Goal: Task Accomplishment & Management: Use online tool/utility

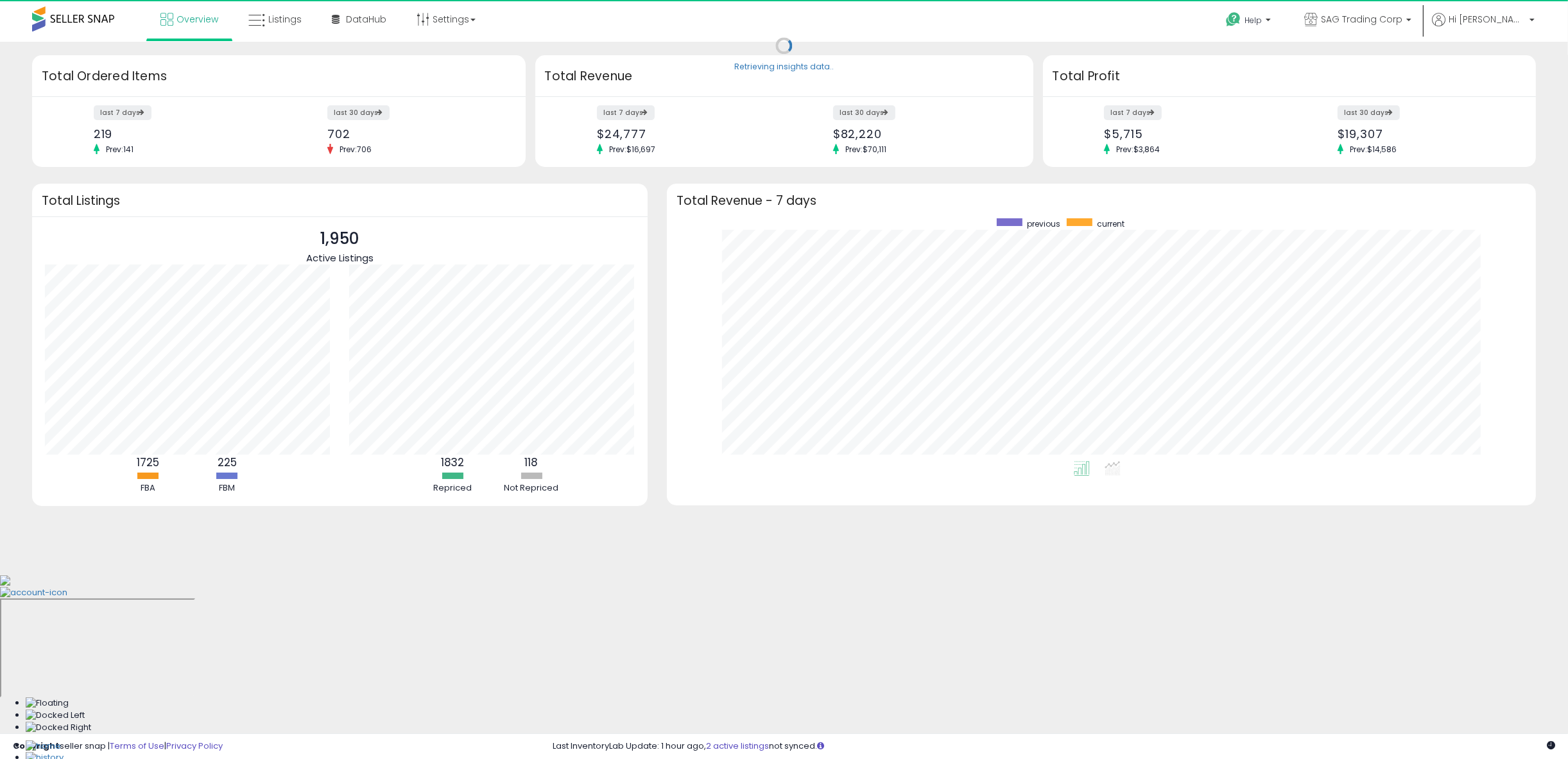
scroll to position [242, 843]
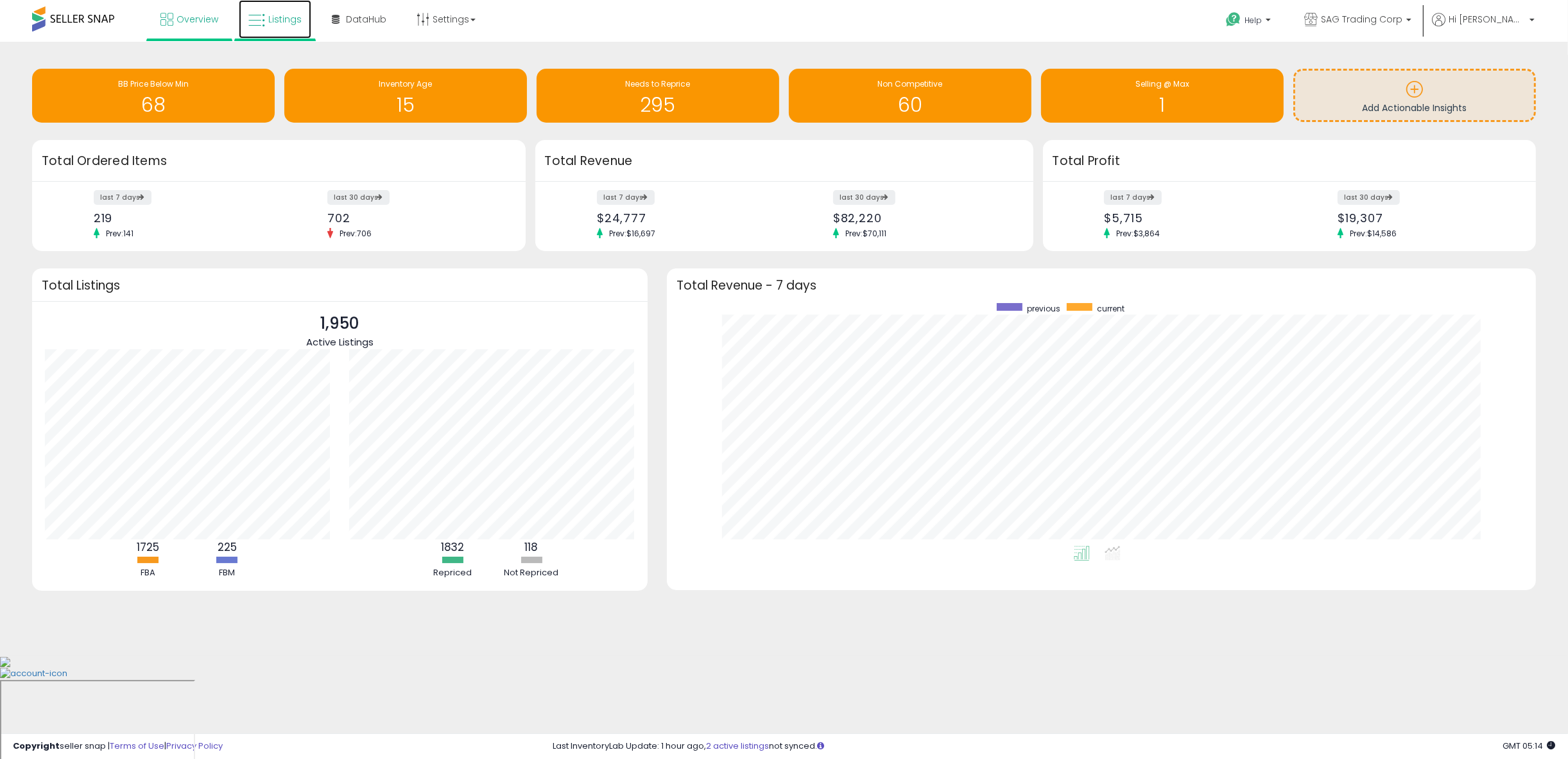
click at [270, 21] on span "Listings" at bounding box center [285, 19] width 33 height 13
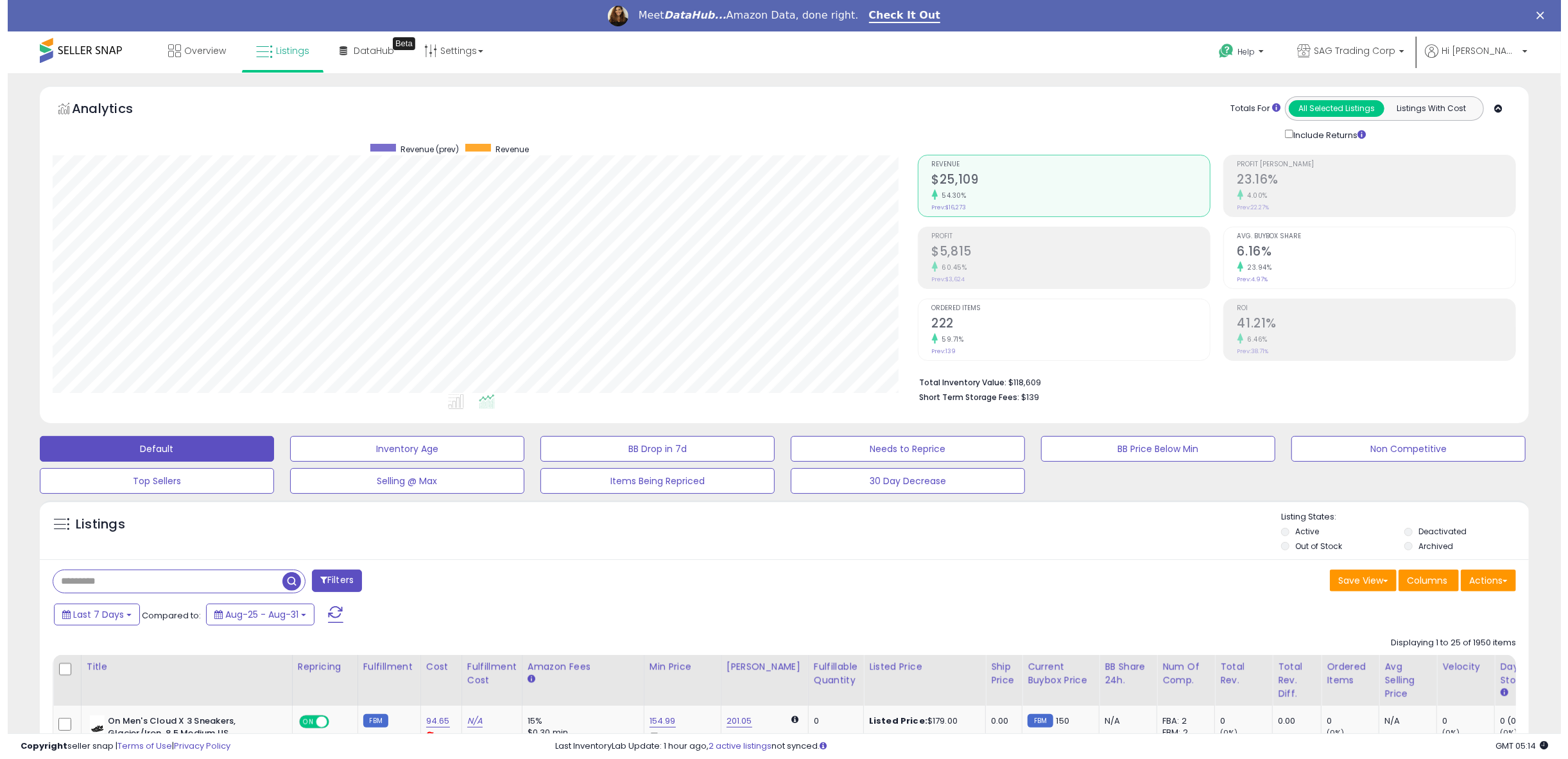
scroll to position [263, 864]
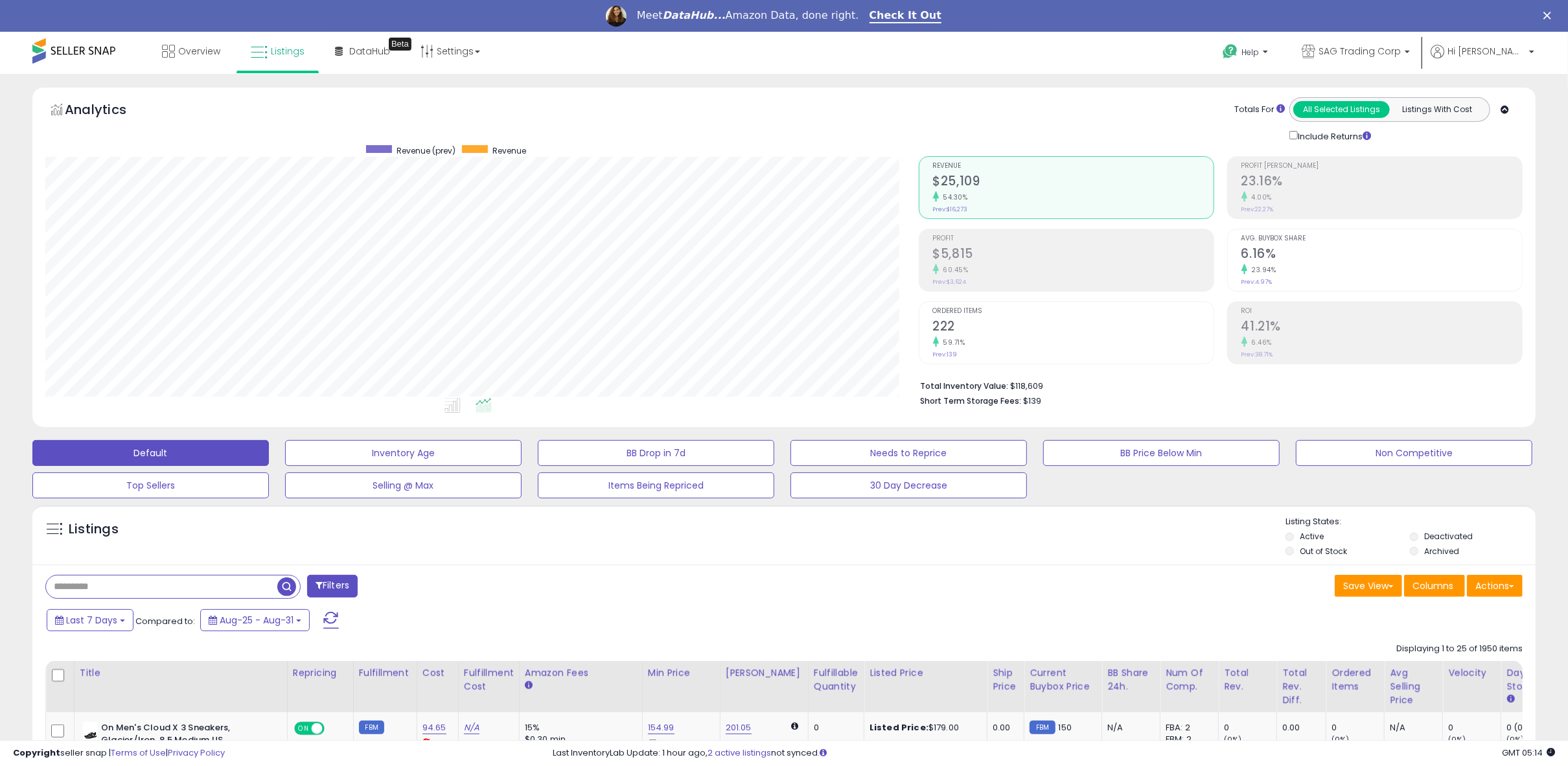
click at [1027, 387] on li "Total Inventory Value: $118,609" at bounding box center [1217, 385] width 593 height 16
click at [1024, 385] on li "Total Inventory Value: $118,609" at bounding box center [1217, 385] width 593 height 16
click at [1018, 386] on li "Total Inventory Value: $118,609" at bounding box center [1217, 385] width 593 height 16
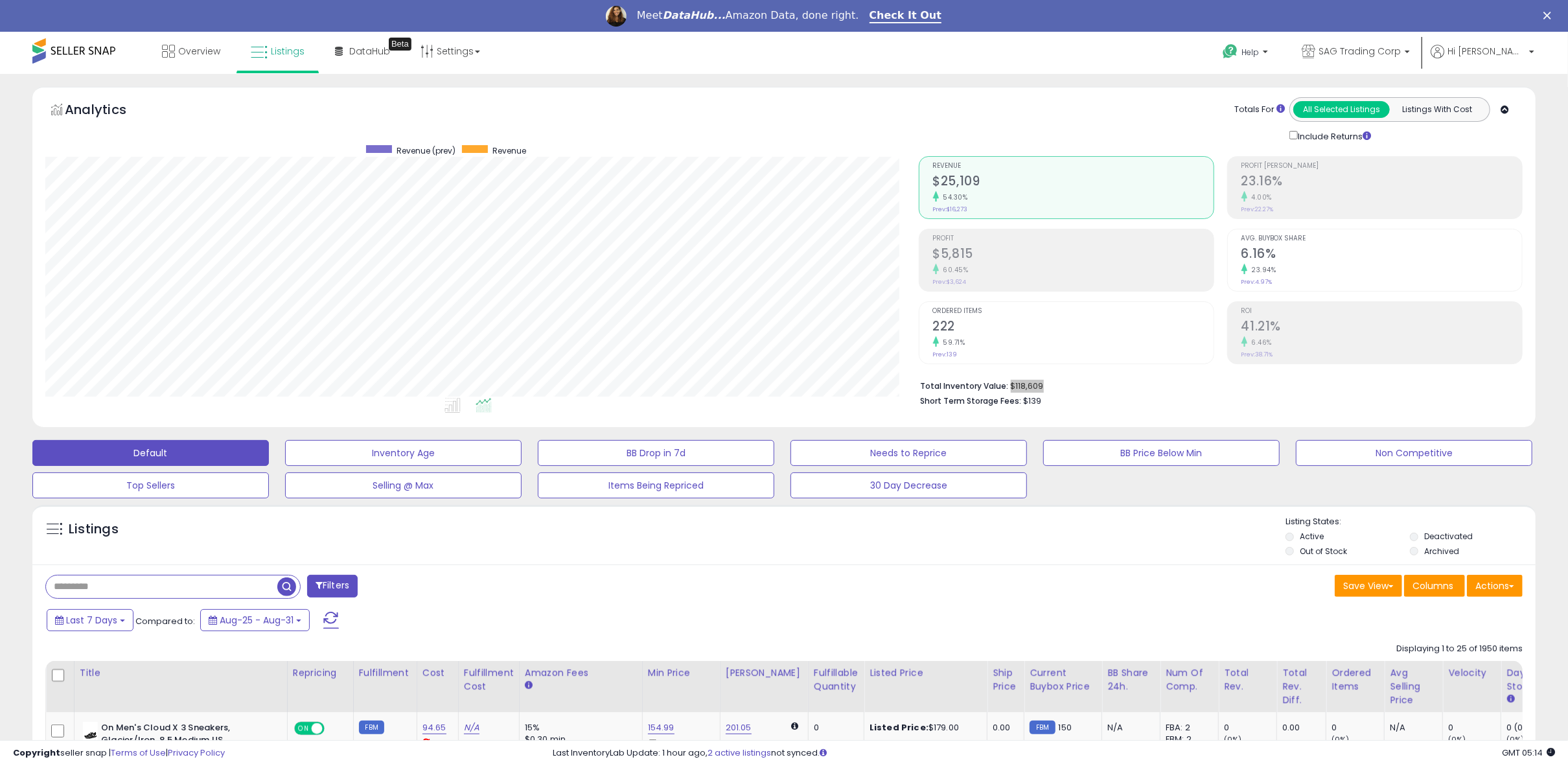
drag, startPoint x: 1009, startPoint y: 384, endPoint x: 1039, endPoint y: 384, distance: 30.0
click at [1039, 384] on li "Total Inventory Value: $118,609" at bounding box center [1217, 385] width 593 height 16
copy li "$118,609"
click at [1026, 403] on span "$139" at bounding box center [1033, 401] width 18 height 12
click at [1025, 402] on span "$139" at bounding box center [1033, 401] width 18 height 12
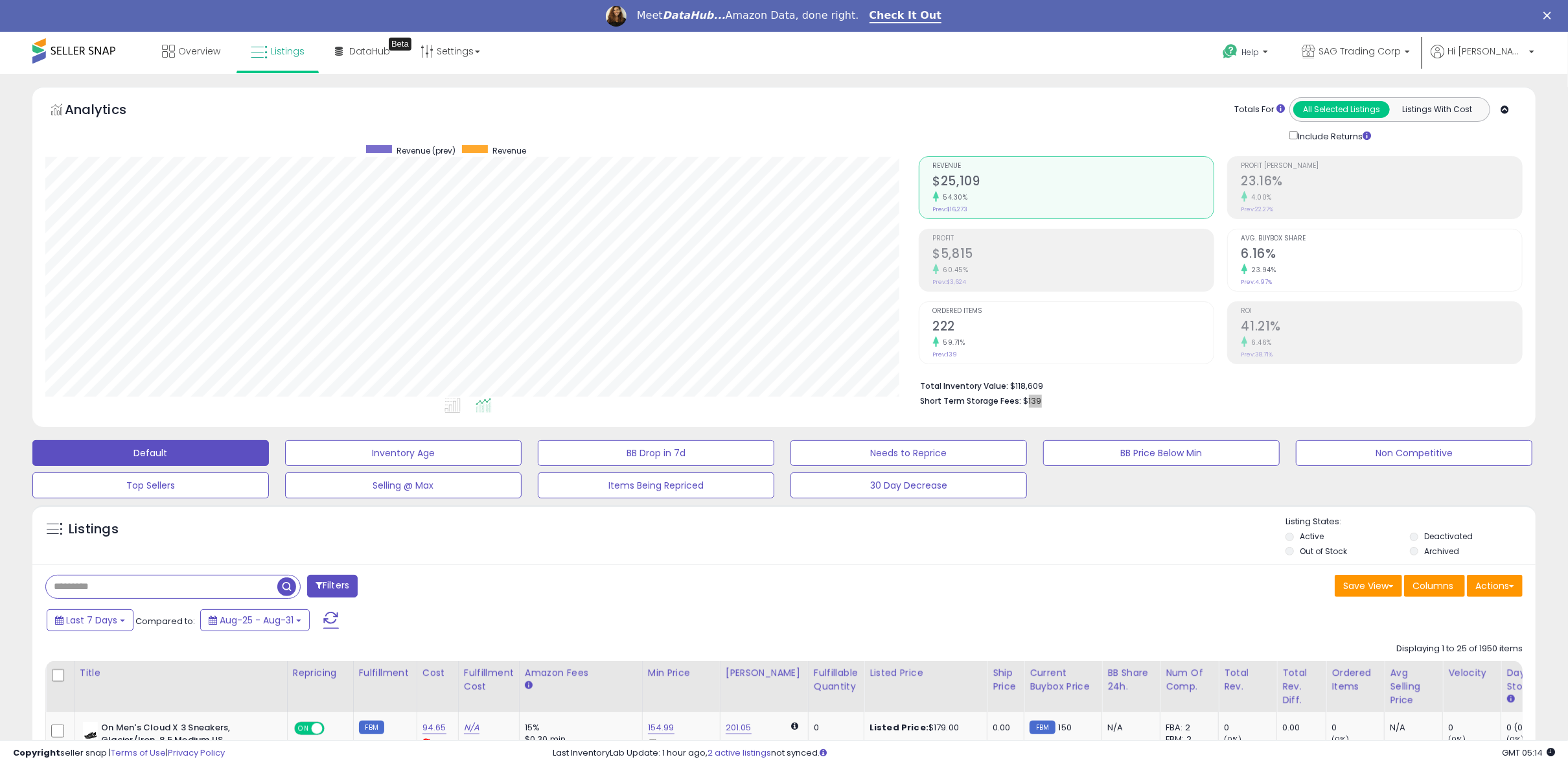
click at [1025, 402] on span "$139" at bounding box center [1033, 401] width 18 height 12
click at [1025, 401] on span "$139" at bounding box center [1033, 401] width 18 height 12
drag, startPoint x: 1022, startPoint y: 398, endPoint x: 1039, endPoint y: 398, distance: 17.0
click at [1039, 398] on li "Short Term Storage Fees: $139" at bounding box center [1217, 400] width 593 height 16
copy span "$139"
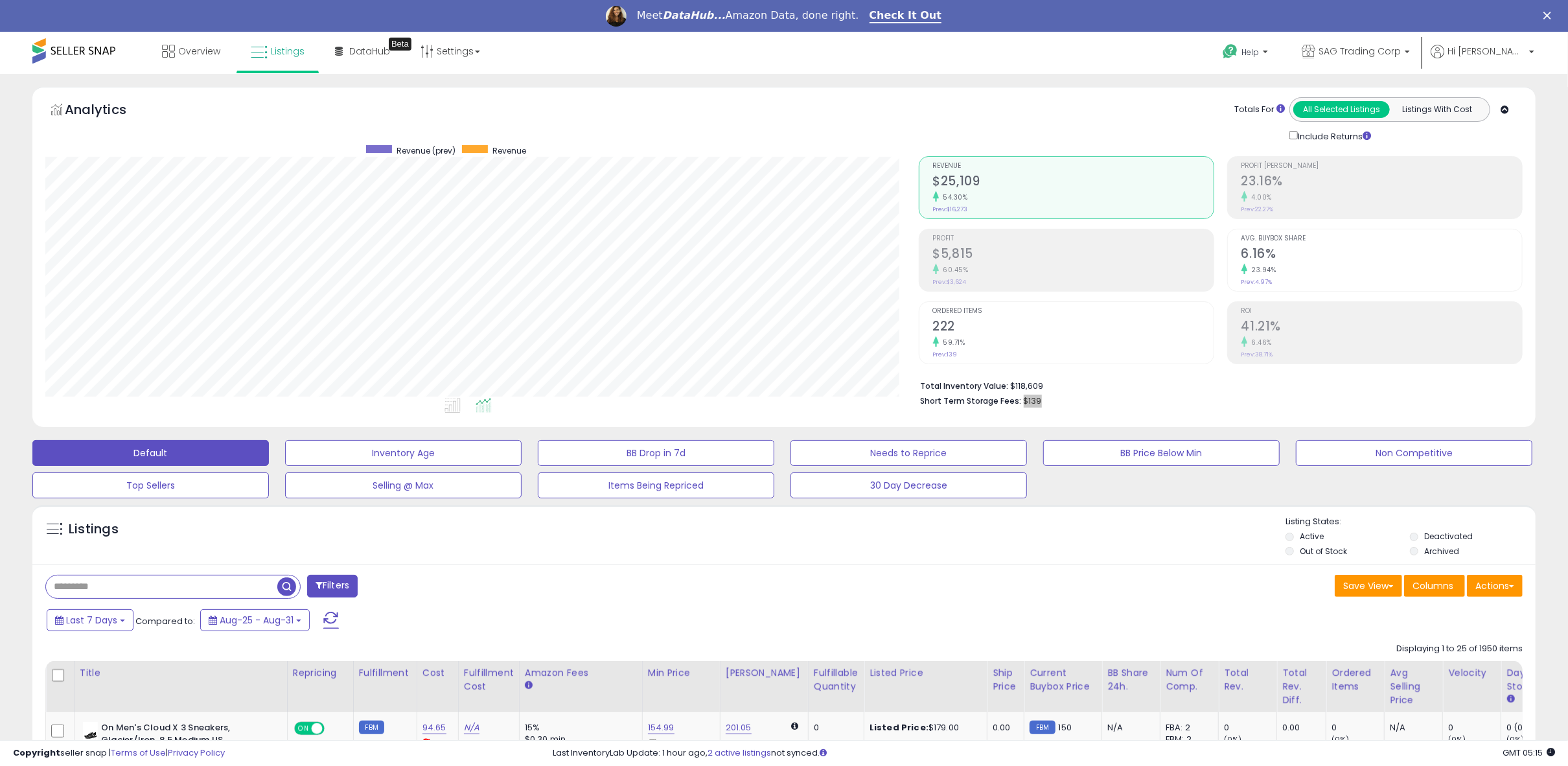
click at [348, 581] on button "Filters" at bounding box center [332, 586] width 51 height 23
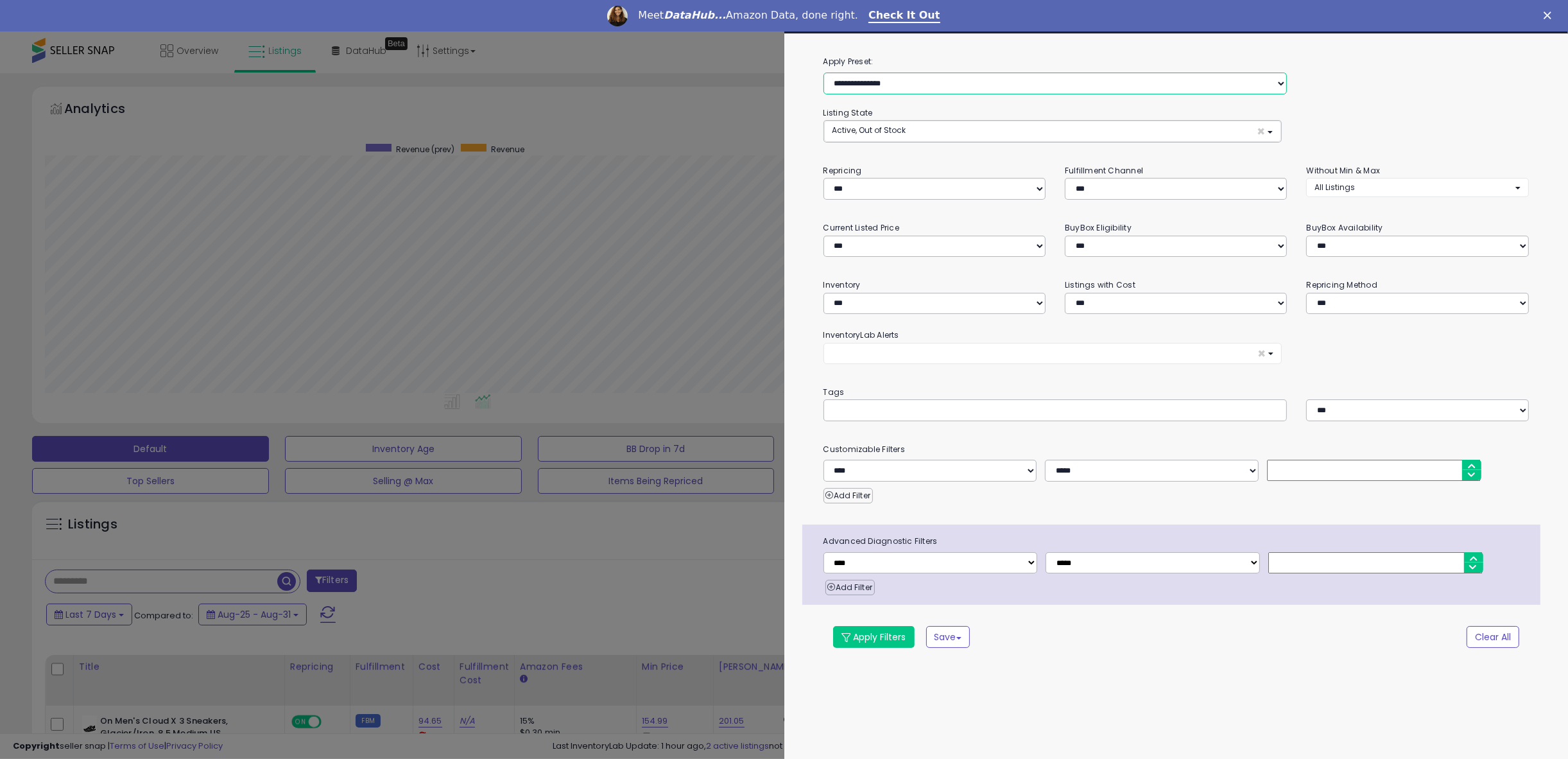
click at [904, 87] on select "**********" at bounding box center [1055, 83] width 464 height 22
select select "**********"
click at [823, 73] on select "**********" at bounding box center [1055, 83] width 464 height 22
select select "**"
select select "***"
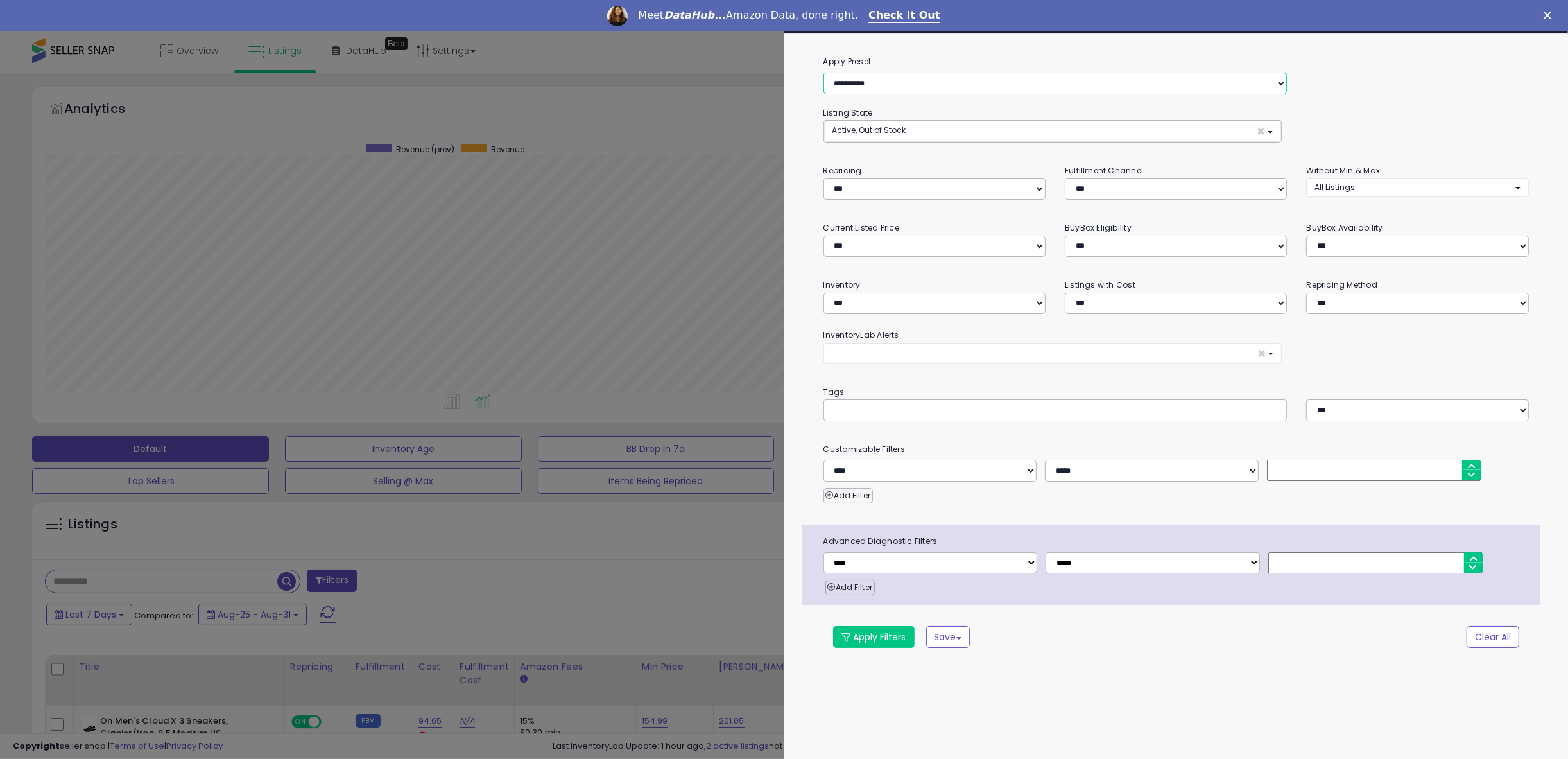
select select "**********"
select select "*"
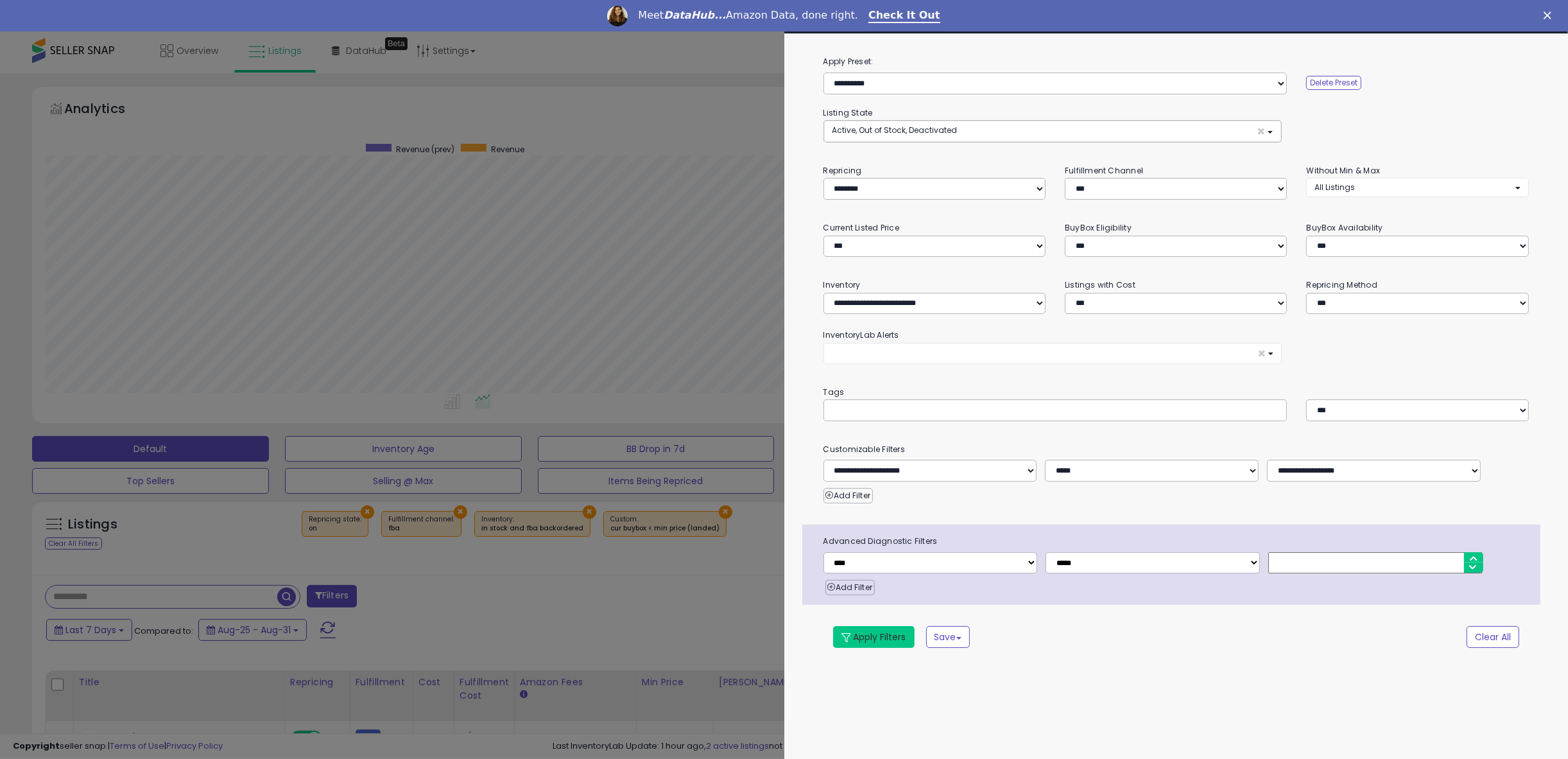
click at [861, 640] on button "Apply Filters" at bounding box center [873, 636] width 82 height 22
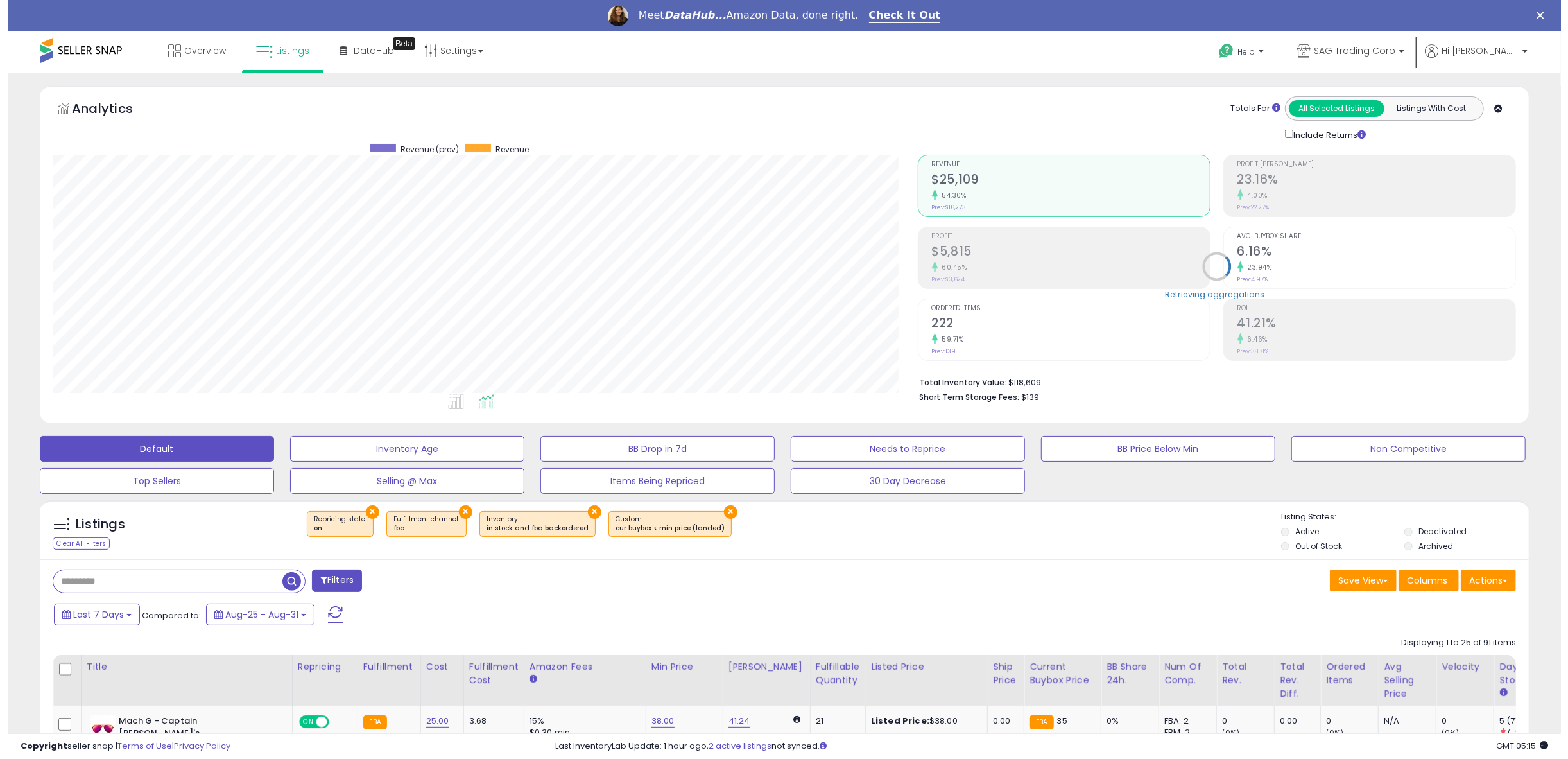
scroll to position [263, 864]
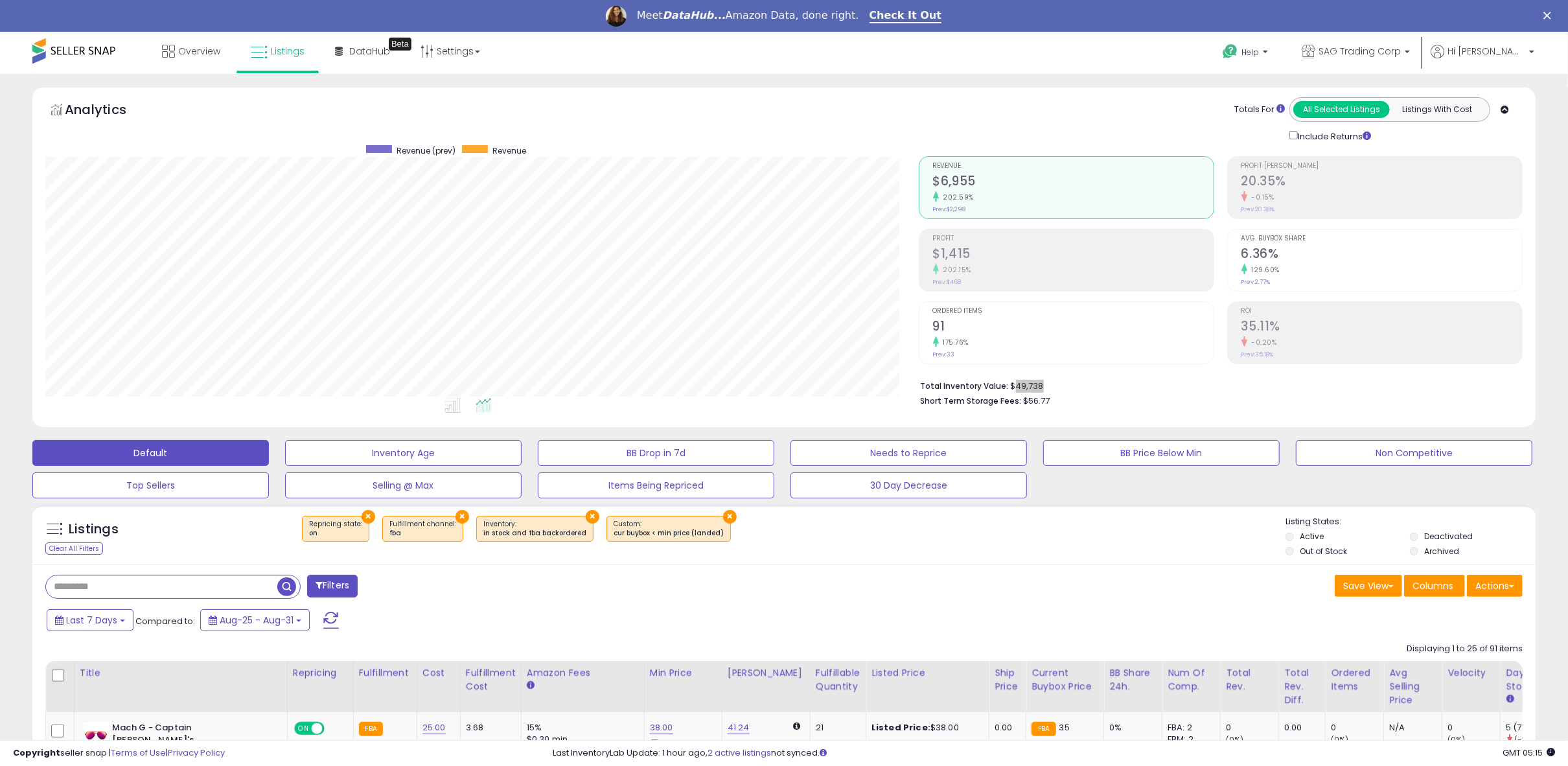
drag, startPoint x: 1012, startPoint y: 382, endPoint x: 1047, endPoint y: 386, distance: 35.2
click at [1047, 386] on li "Total Inventory Value: $49,738" at bounding box center [1217, 385] width 593 height 16
copy li "49,738"
click at [1034, 399] on span "$56.77" at bounding box center [1038, 401] width 27 height 12
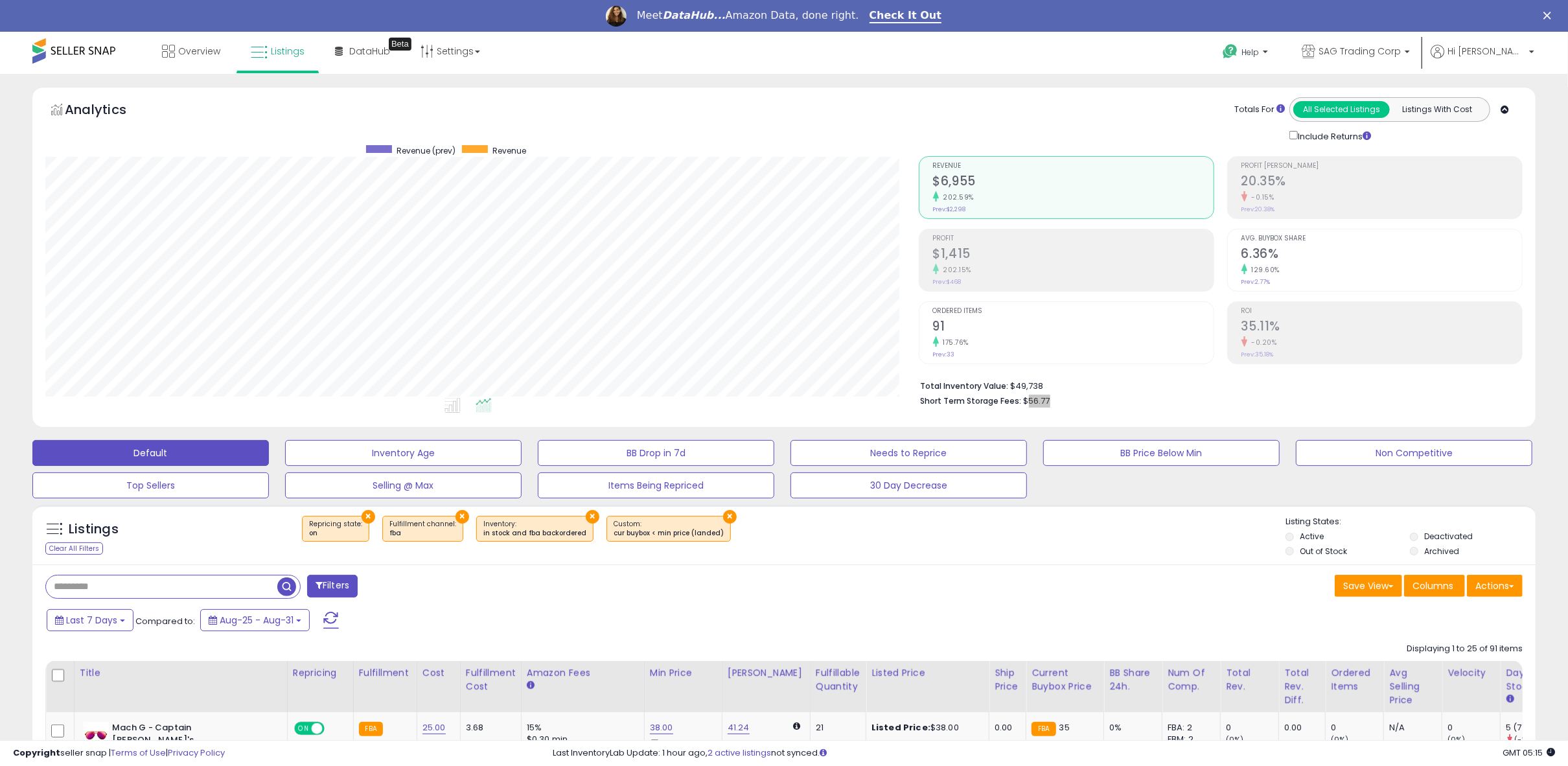
copy span "56.77"
click at [339, 586] on button "Filters" at bounding box center [332, 586] width 51 height 23
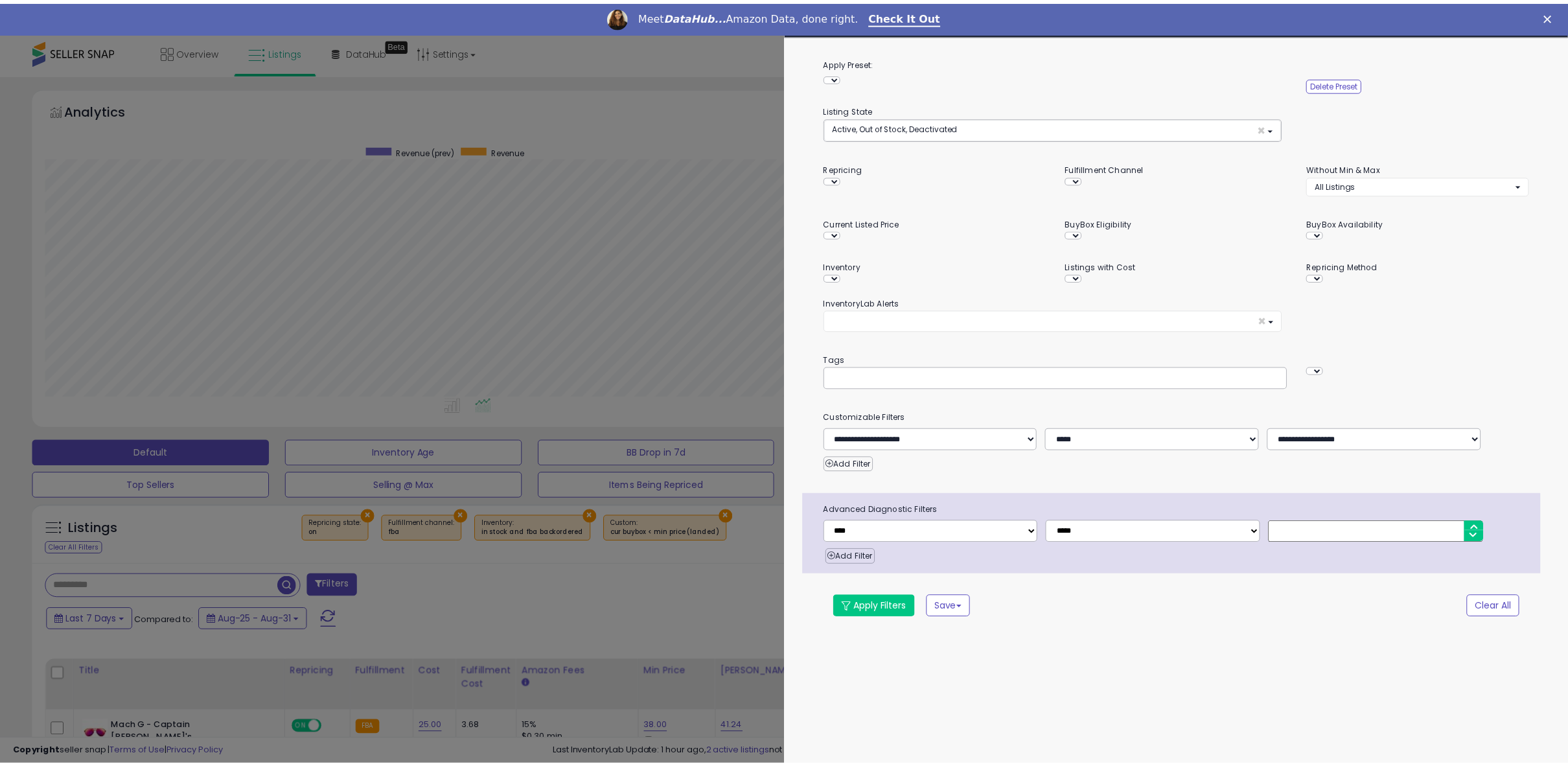
scroll to position [265, 882]
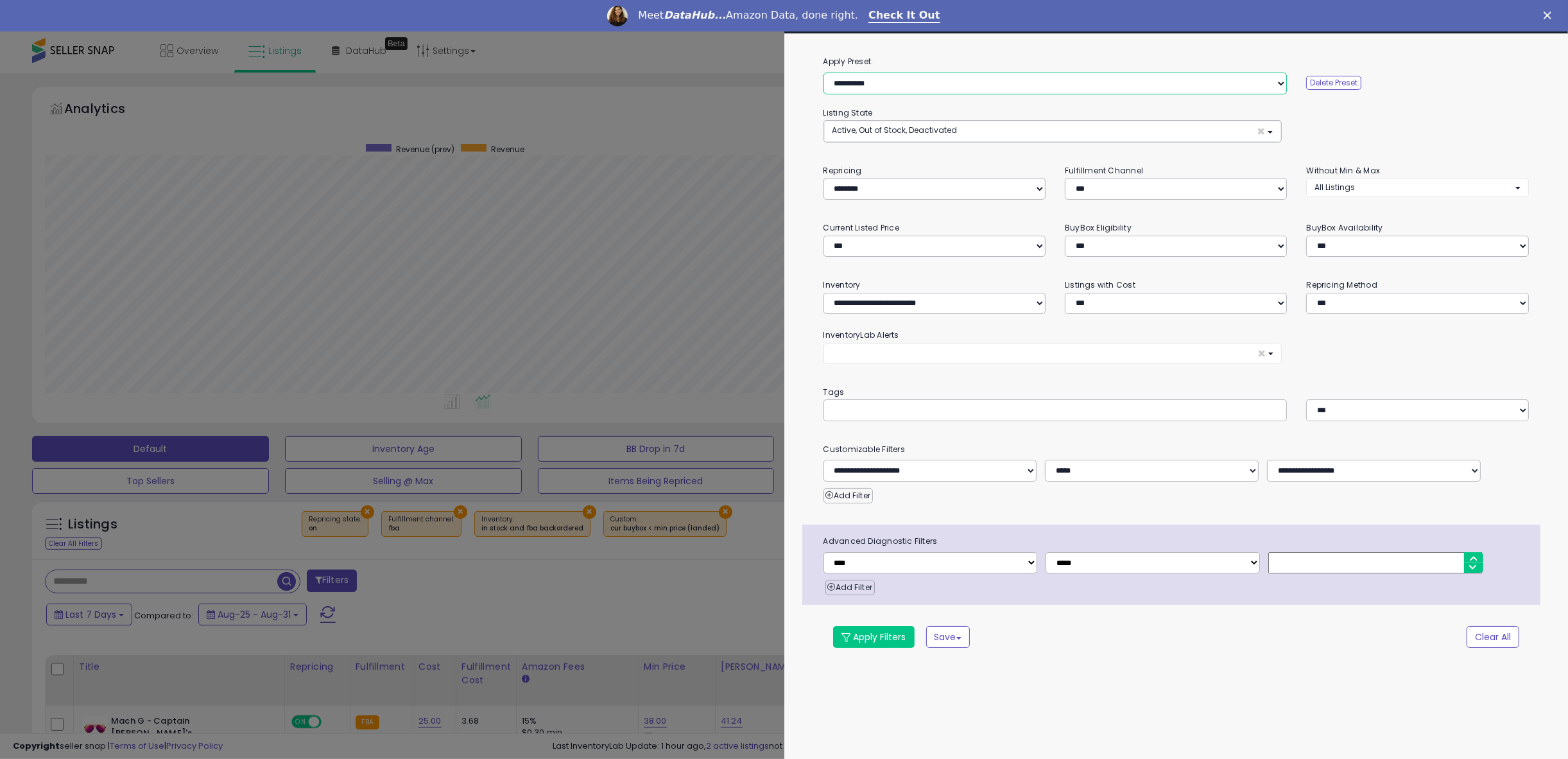
click at [863, 88] on select "**********" at bounding box center [1055, 83] width 464 height 22
select select "**********"
click at [823, 73] on select "**********" at bounding box center [1055, 83] width 464 height 22
select select "***"
select select "*"
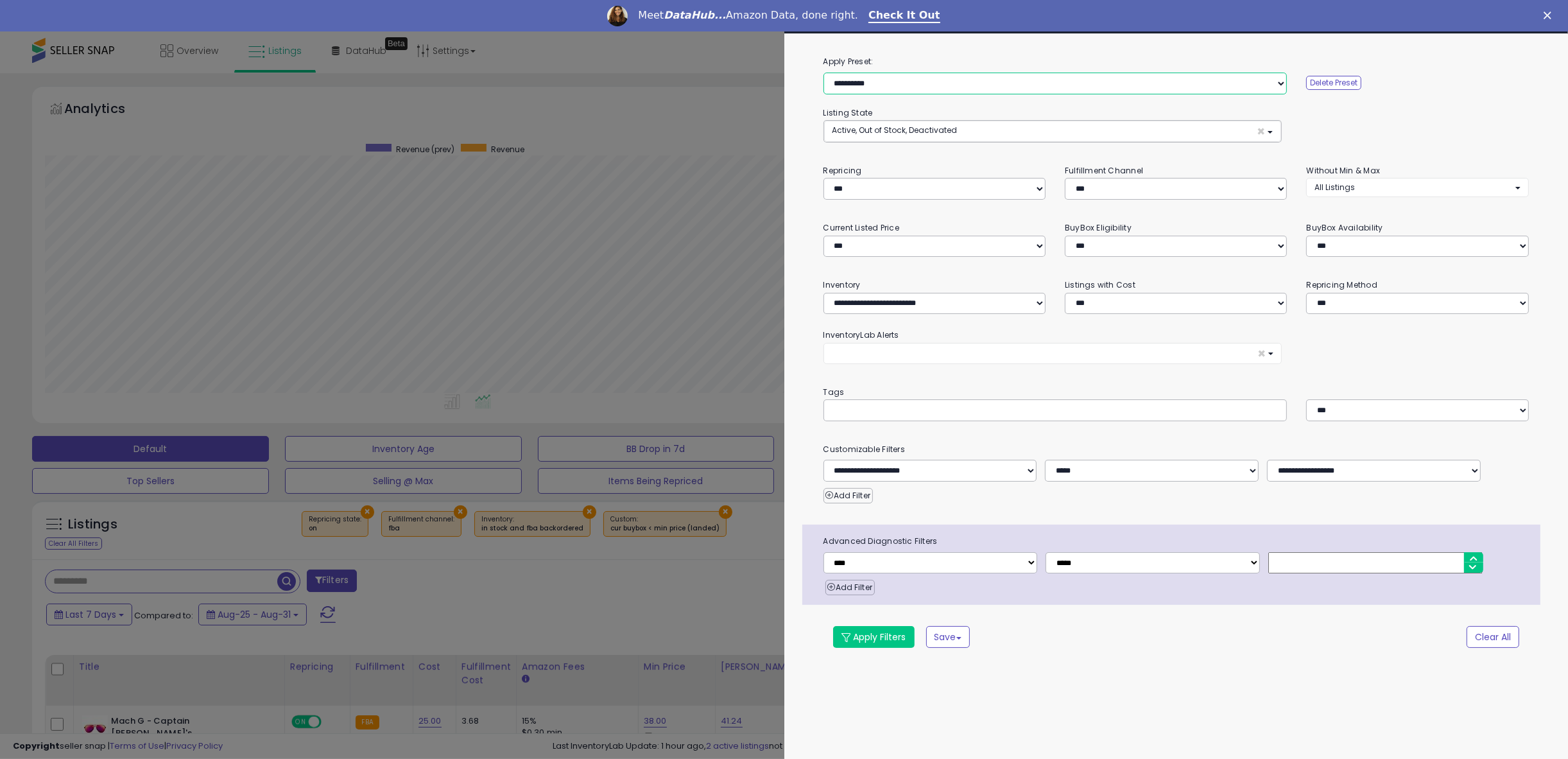
select select "*"
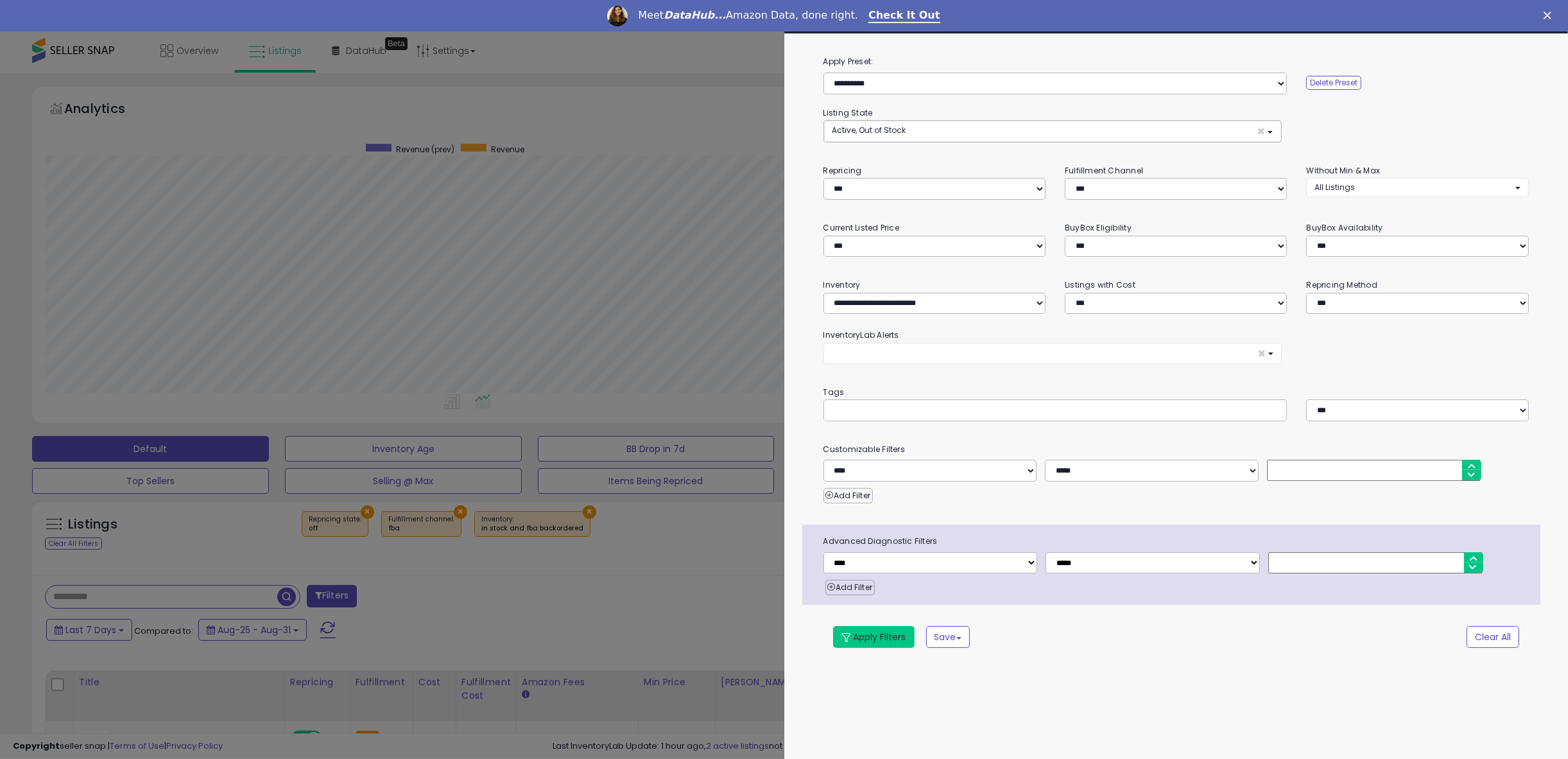
click at [877, 639] on button "Apply Filters" at bounding box center [873, 636] width 82 height 22
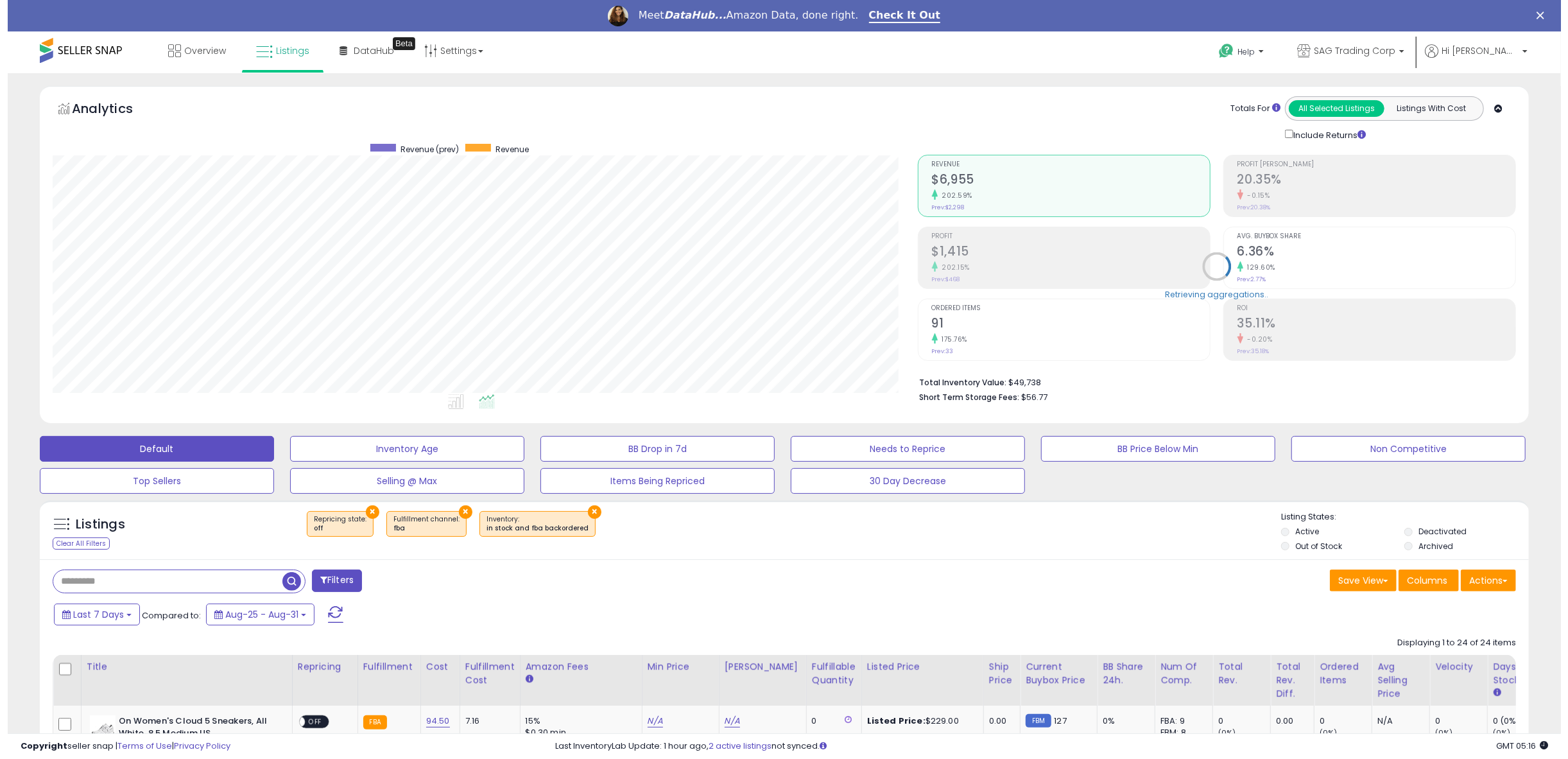
scroll to position [263, 864]
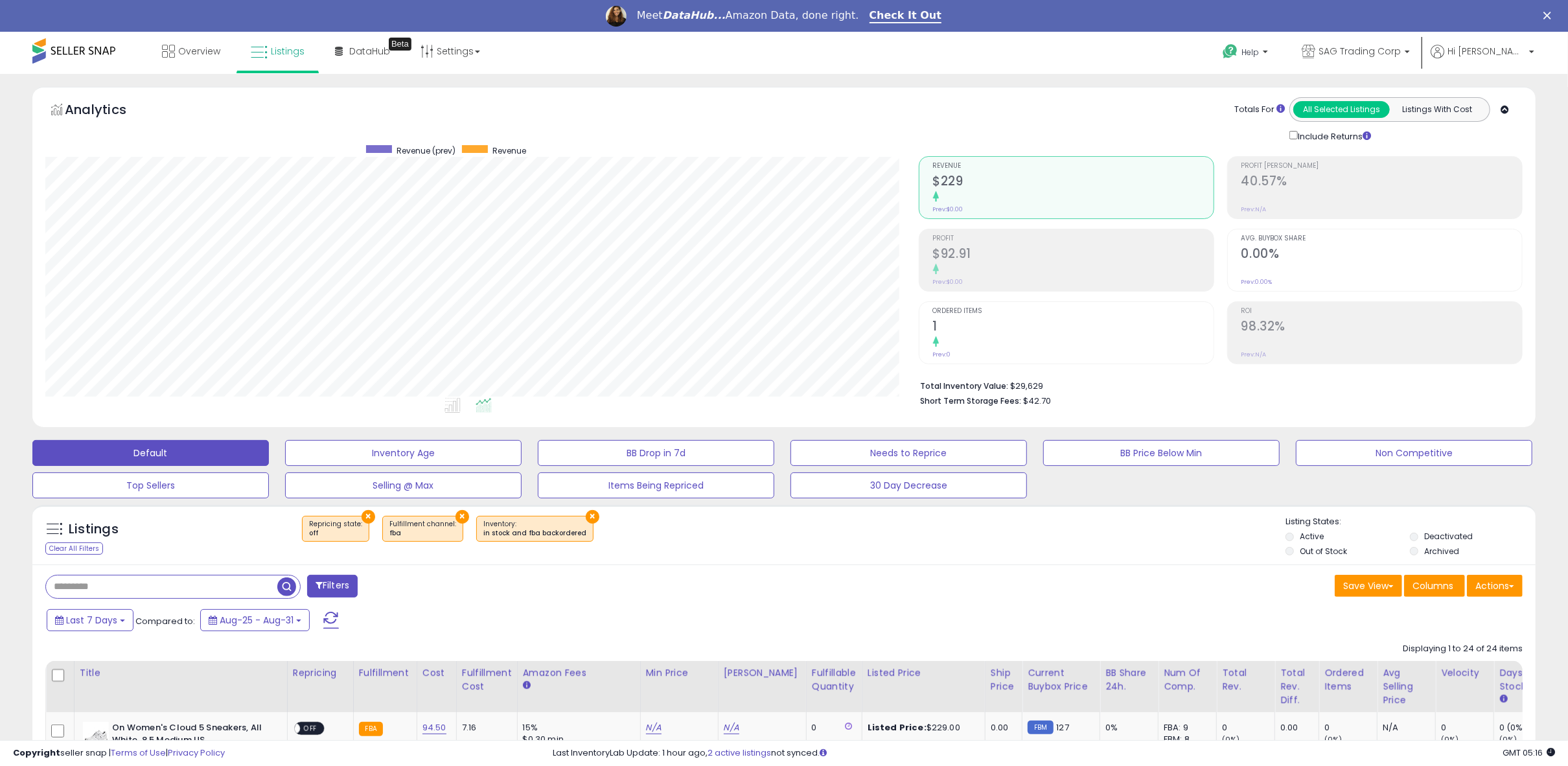
click at [353, 583] on button "Filters" at bounding box center [332, 586] width 51 height 23
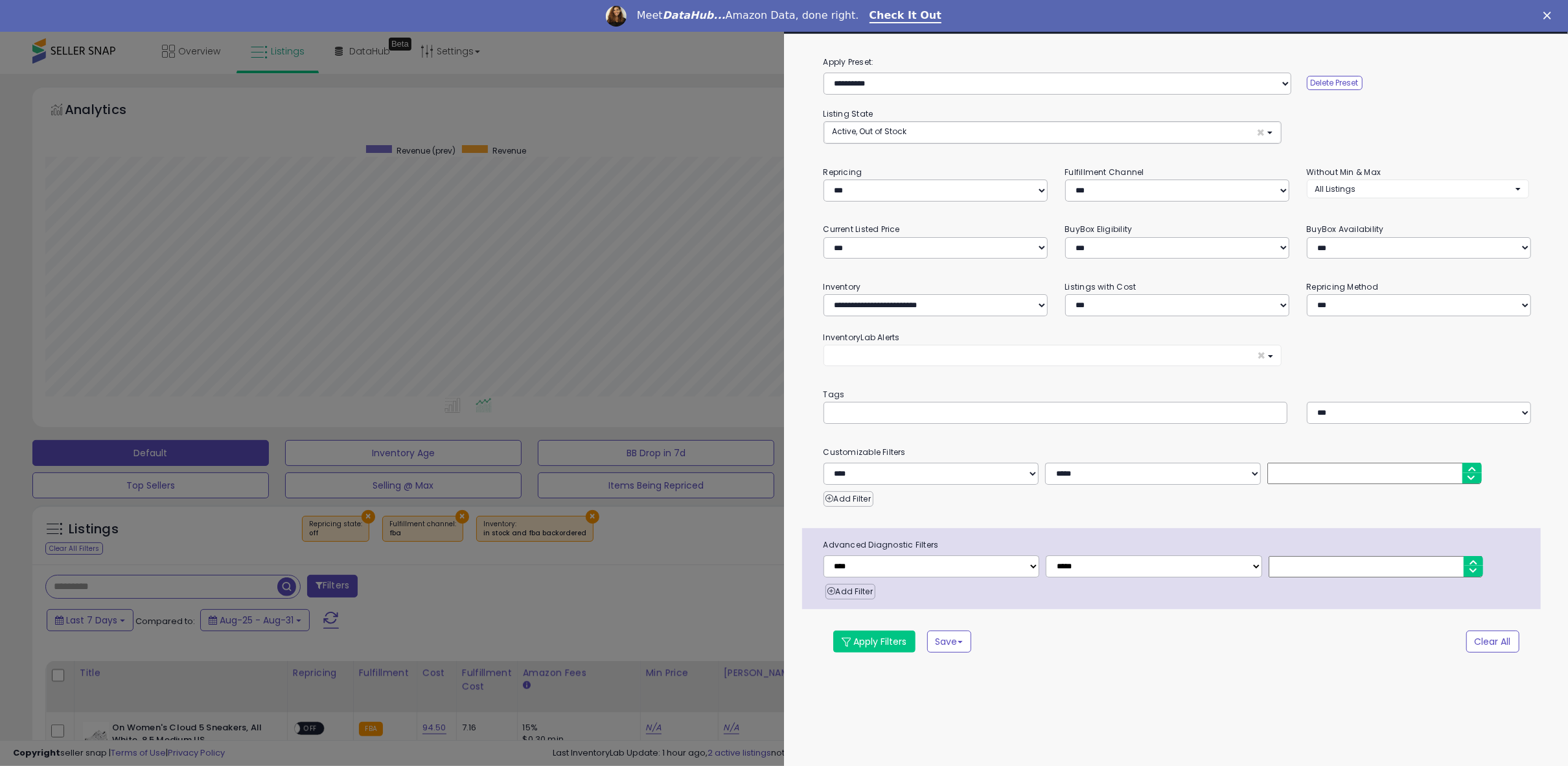
scroll to position [265, 882]
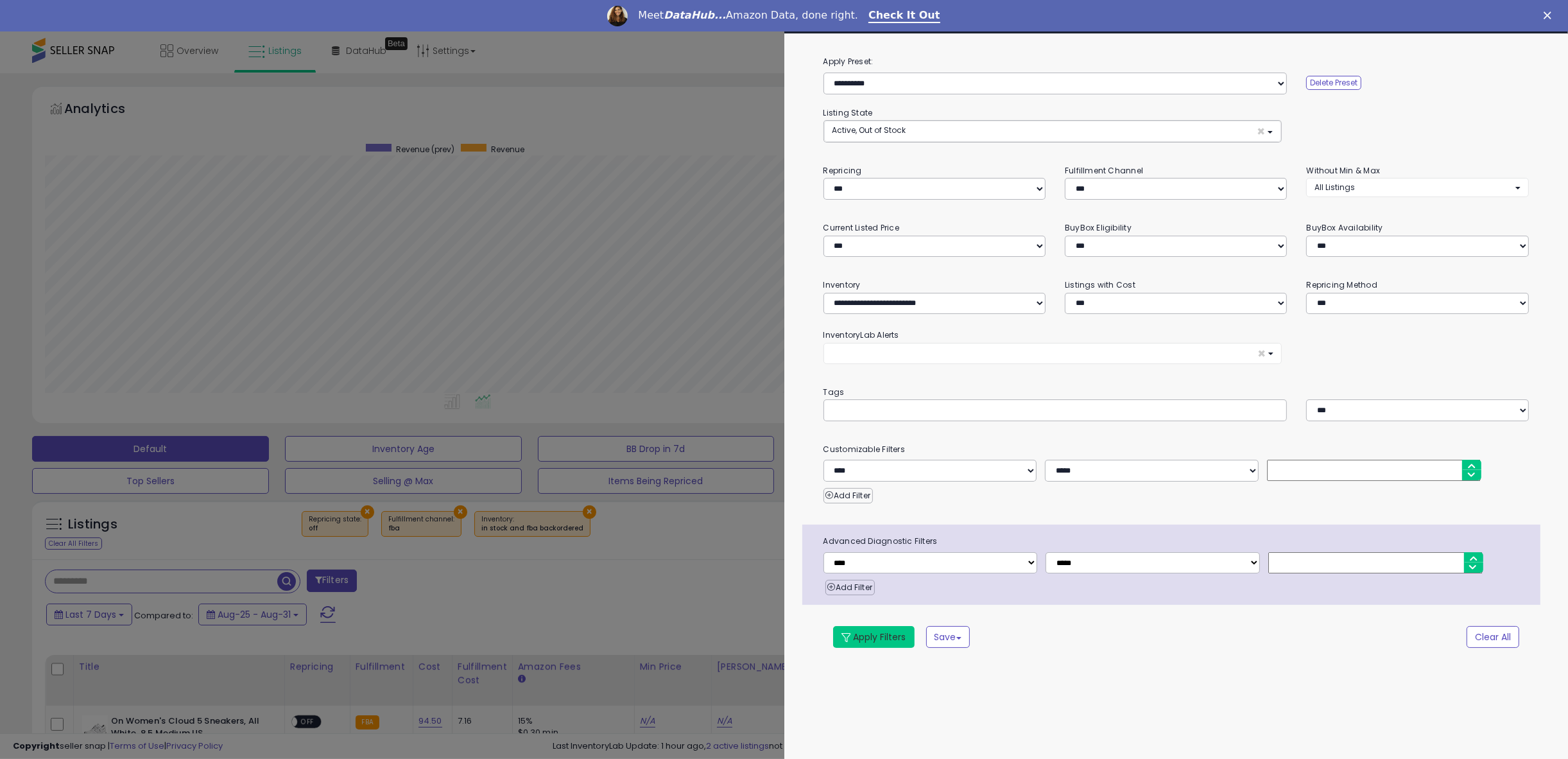
click at [905, 643] on button "Apply Filters" at bounding box center [873, 636] width 82 height 22
click at [868, 632] on button "Apply Filters" at bounding box center [873, 636] width 82 height 22
click at [724, 614] on div at bounding box center [784, 380] width 1568 height 759
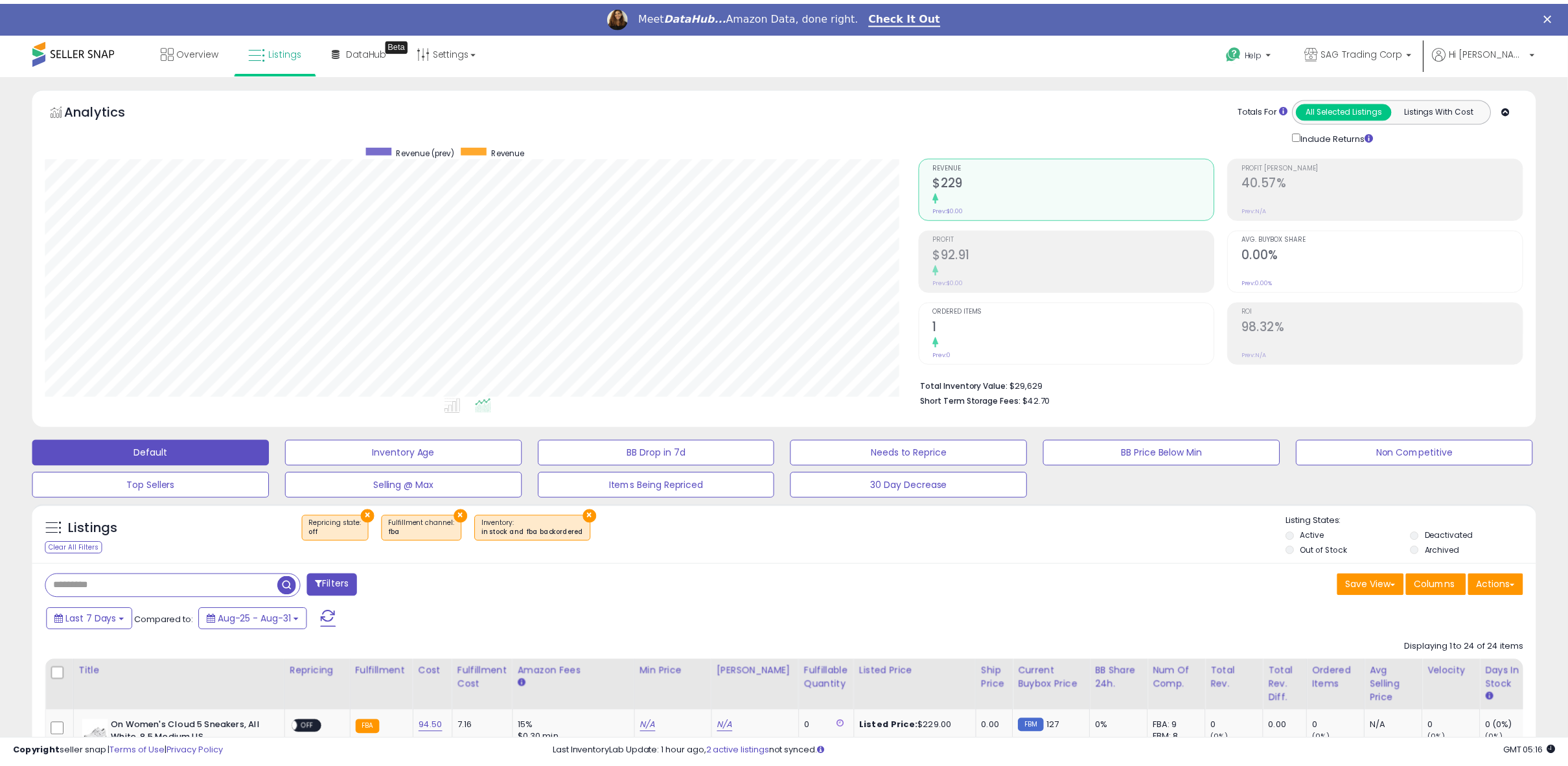
scroll to position [647555, 647171]
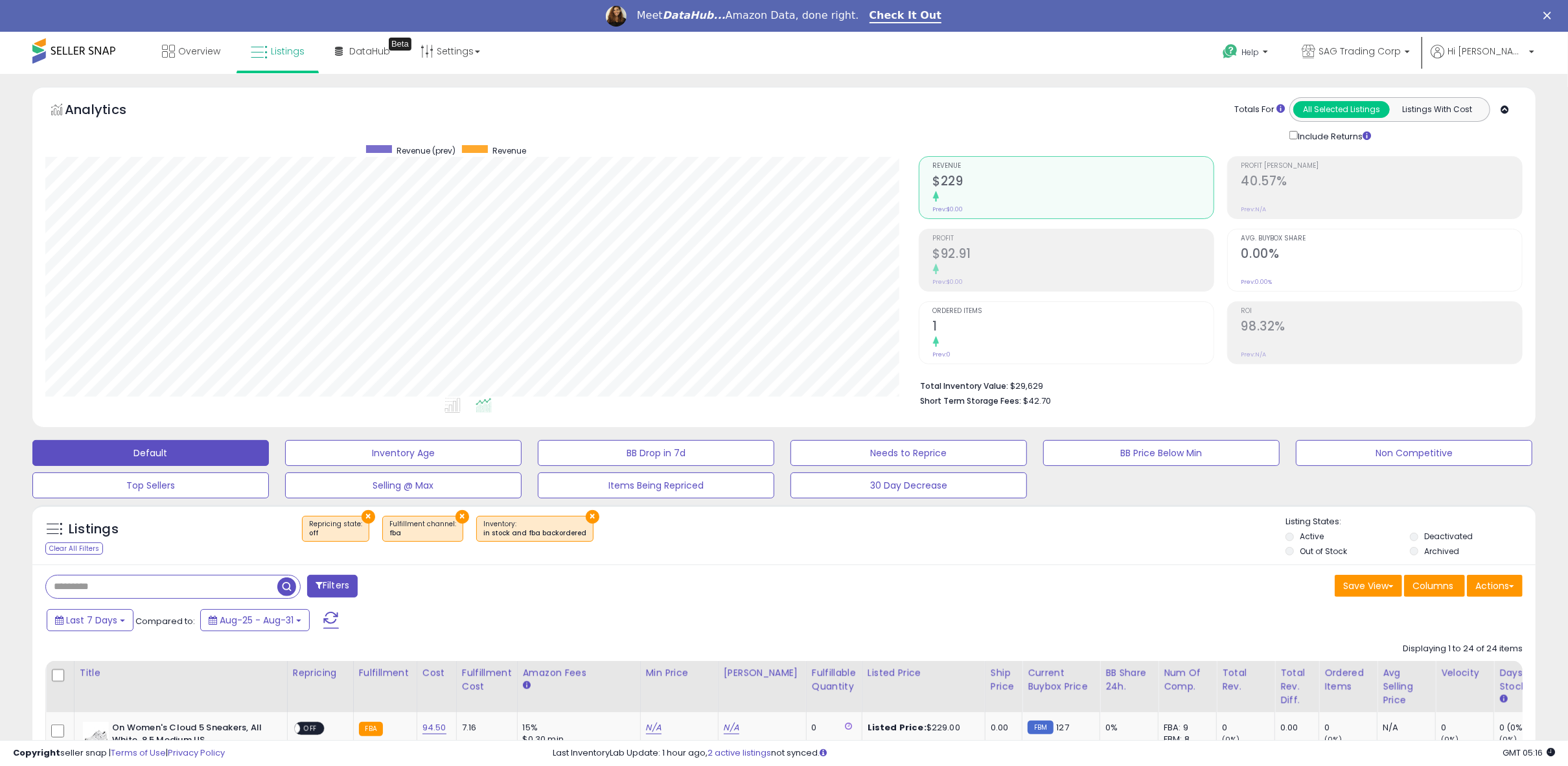
click at [1021, 385] on li "Total Inventory Value: $29,629" at bounding box center [1217, 385] width 593 height 16
copy li "29,629"
click at [1028, 397] on span "$42.70" at bounding box center [1038, 401] width 27 height 12
click at [1027, 397] on span "$42.70" at bounding box center [1038, 401] width 27 height 12
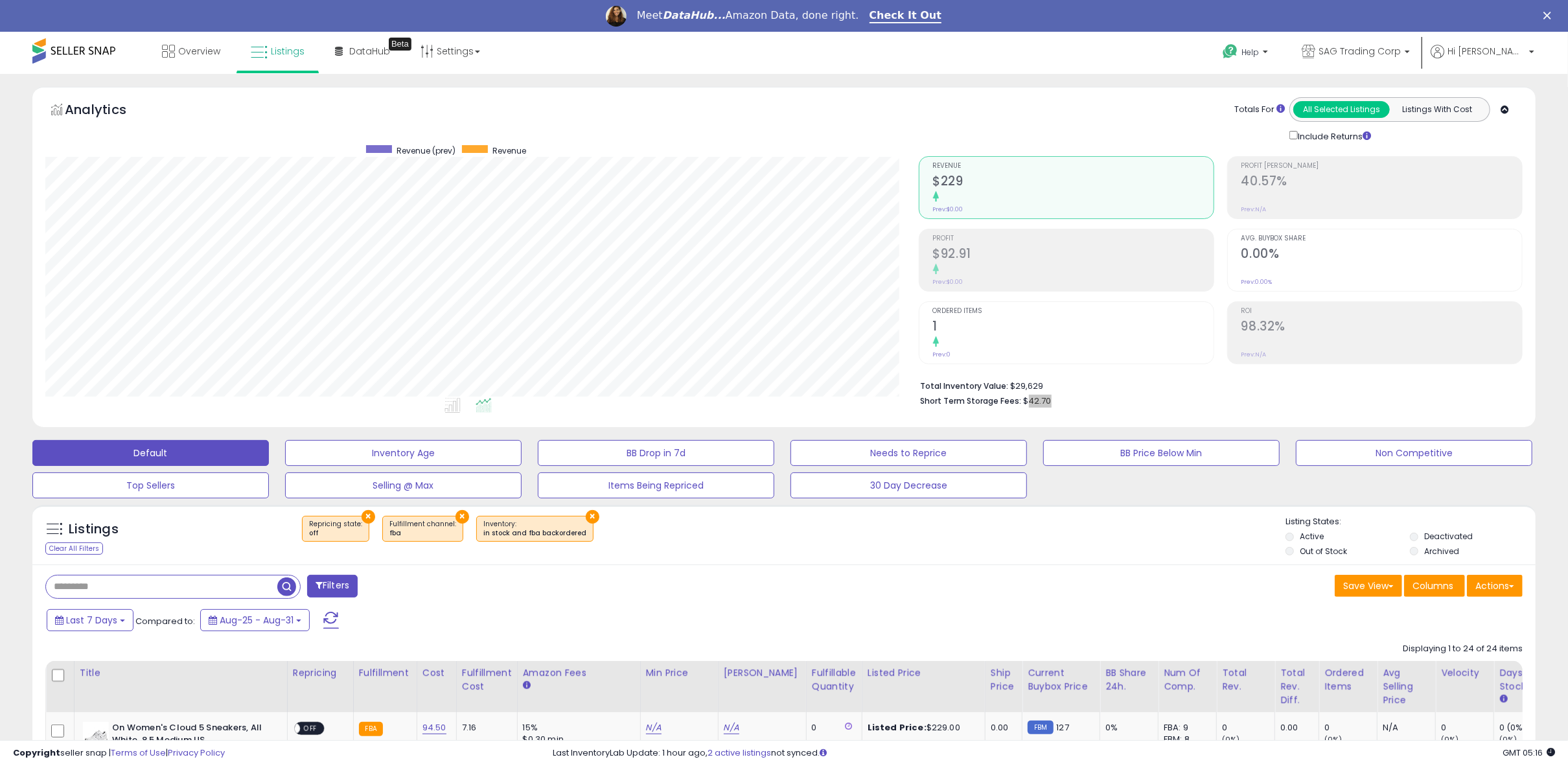
copy span "42.70"
